Goal: Check status: Check status

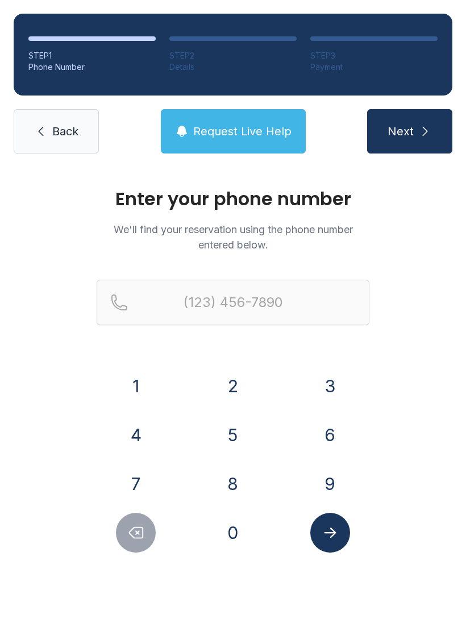
click at [139, 481] on button "7" at bounding box center [136, 484] width 40 height 40
click at [334, 381] on button "3" at bounding box center [330, 386] width 40 height 40
click at [234, 389] on button "2" at bounding box center [233, 386] width 40 height 40
click at [329, 483] on button "9" at bounding box center [330, 484] width 40 height 40
click at [227, 482] on button "8" at bounding box center [233, 484] width 40 height 40
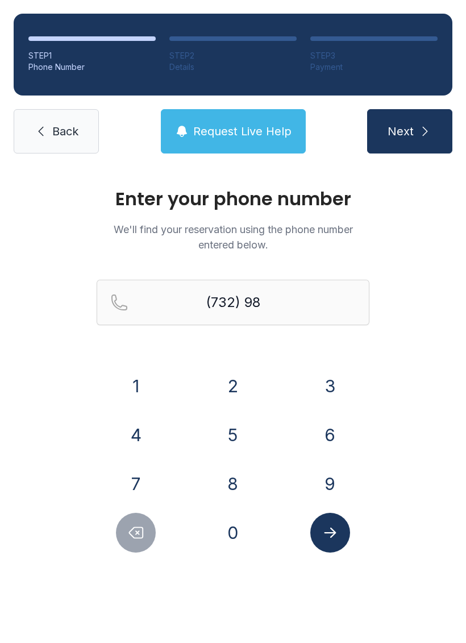
click at [329, 429] on button "6" at bounding box center [330, 435] width 40 height 40
click at [126, 486] on button "7" at bounding box center [136, 484] width 40 height 40
click at [131, 478] on button "7" at bounding box center [136, 484] width 40 height 40
click at [230, 386] on button "2" at bounding box center [233, 386] width 40 height 40
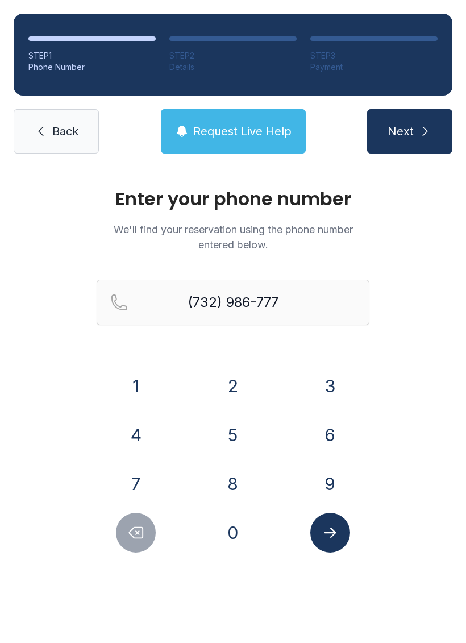
type input "[PHONE_NUMBER]"
click at [331, 536] on icon "Submit lookup form" at bounding box center [330, 532] width 12 height 10
